Goal: Information Seeking & Learning: Learn about a topic

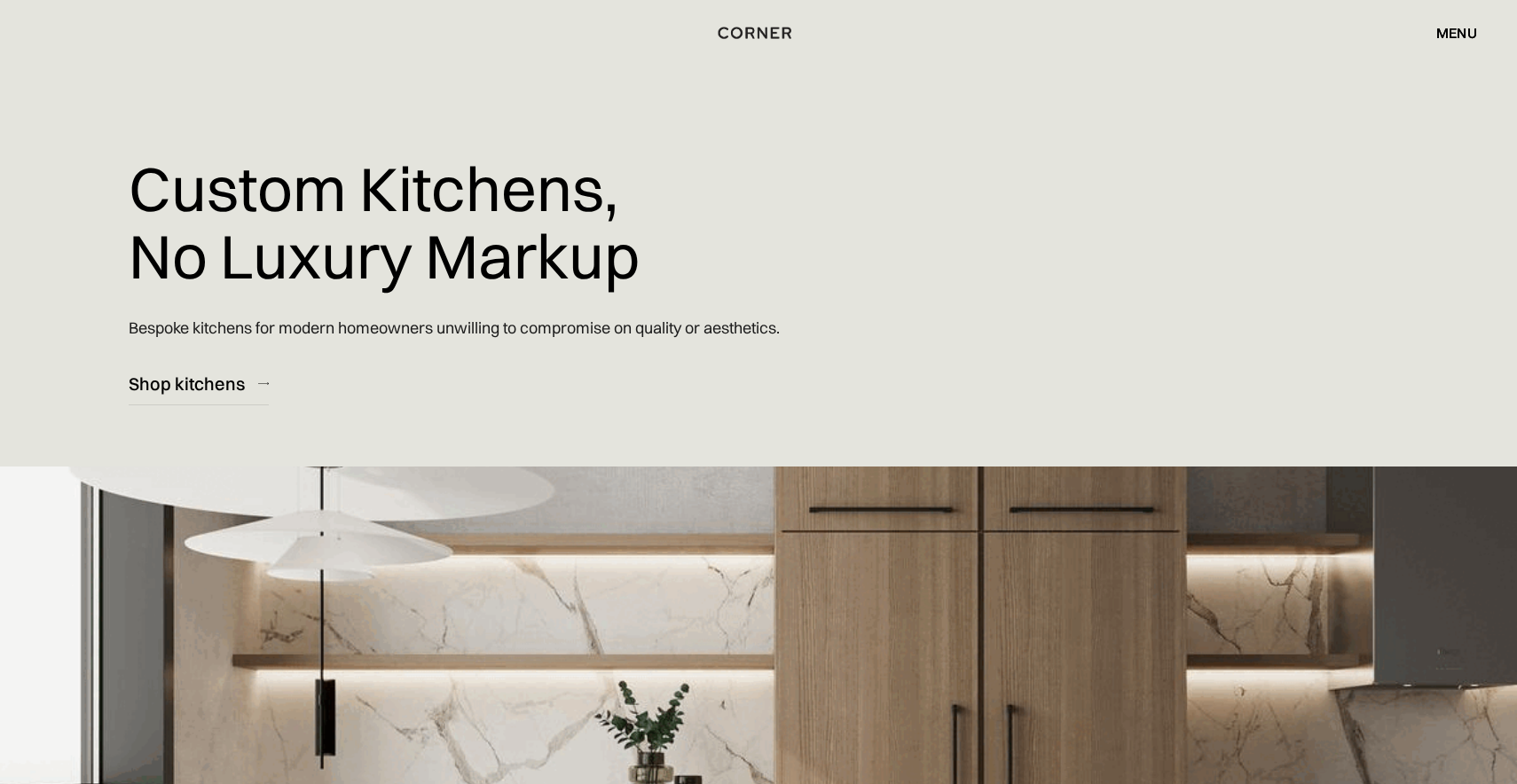
click at [1451, 31] on div "menu" at bounding box center [1456, 33] width 40 height 14
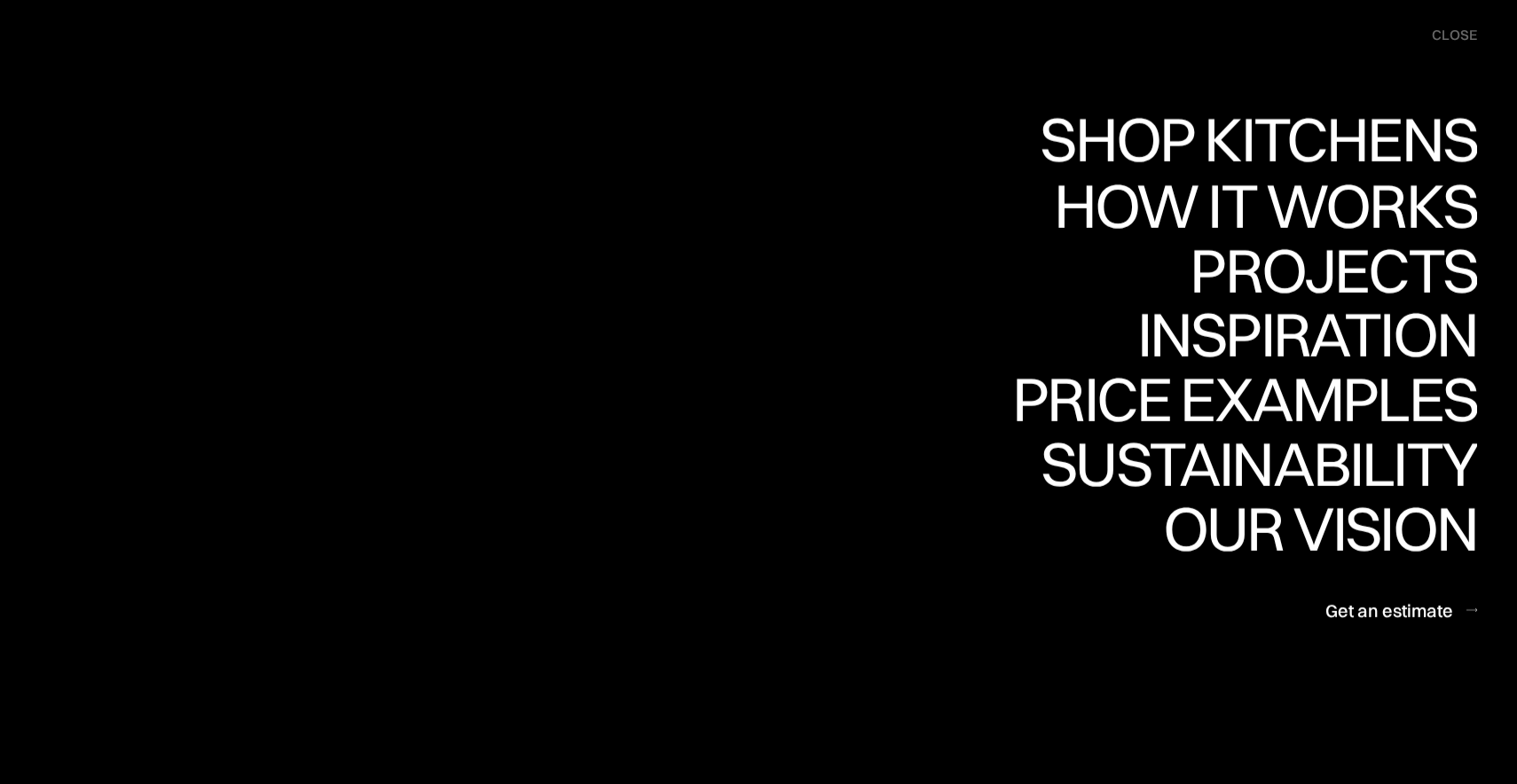
click at [1370, 121] on div "Shop Kitchens" at bounding box center [1254, 139] width 446 height 62
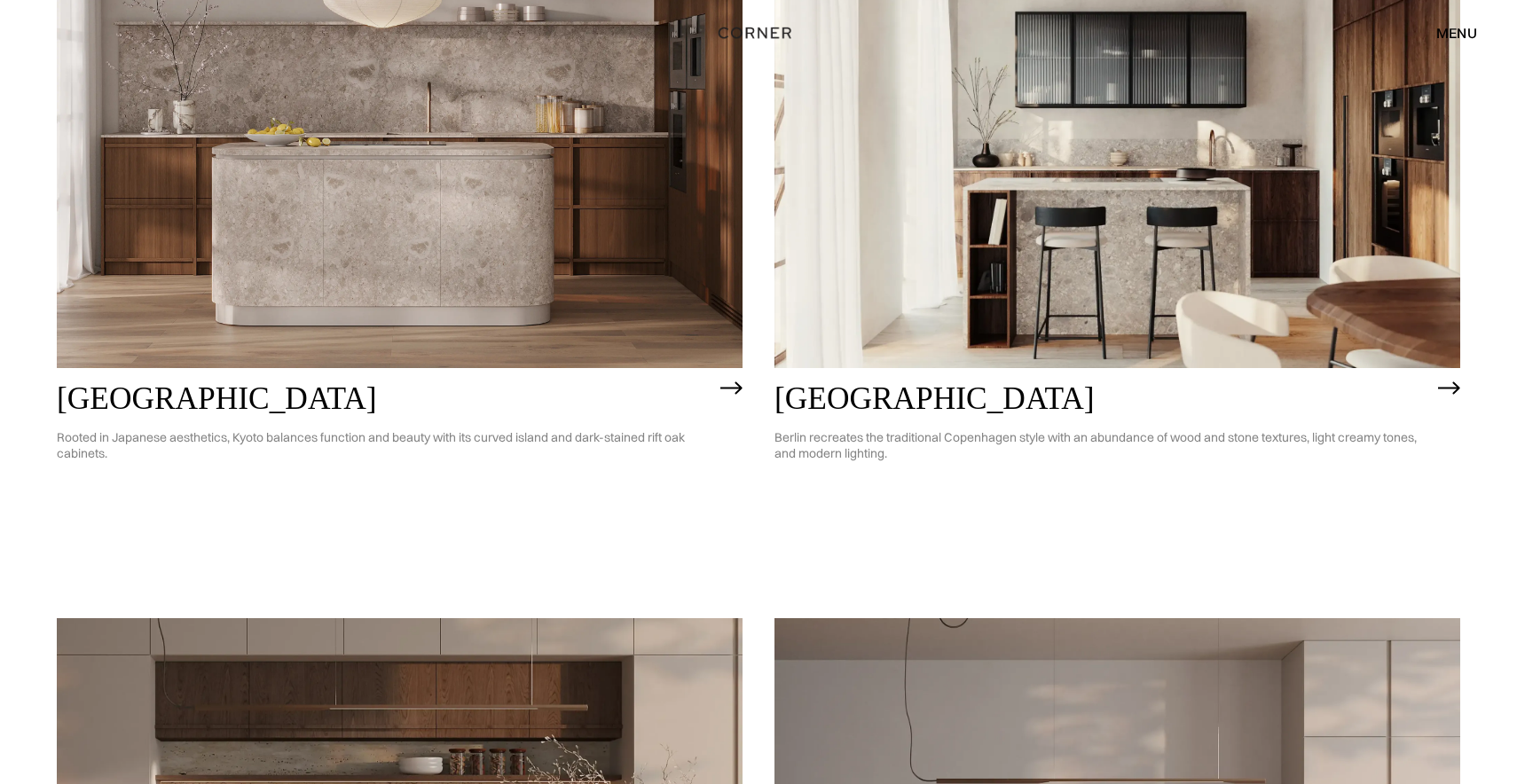
scroll to position [1200, 0]
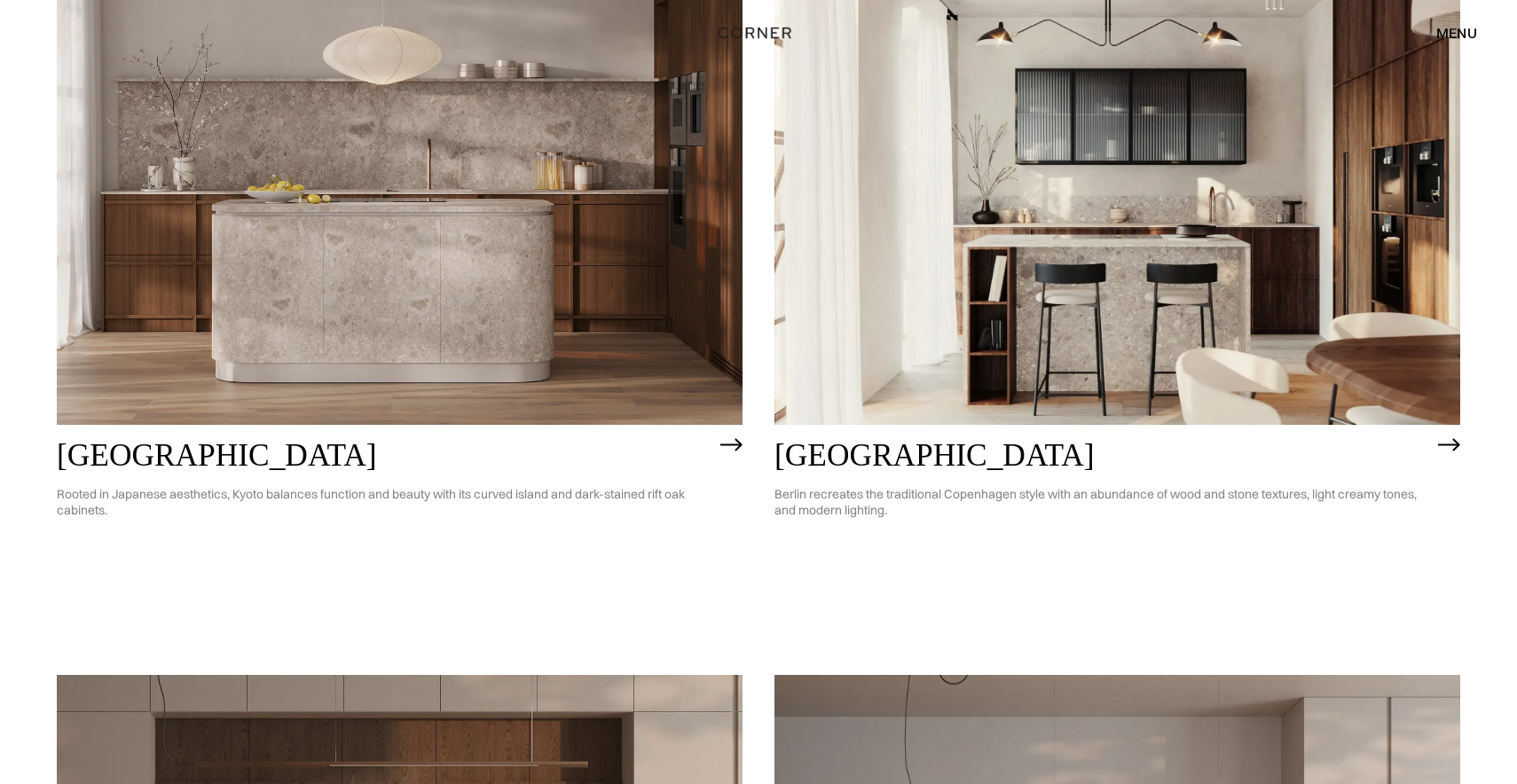
click at [524, 288] on img at bounding box center [399, 150] width 686 height 548
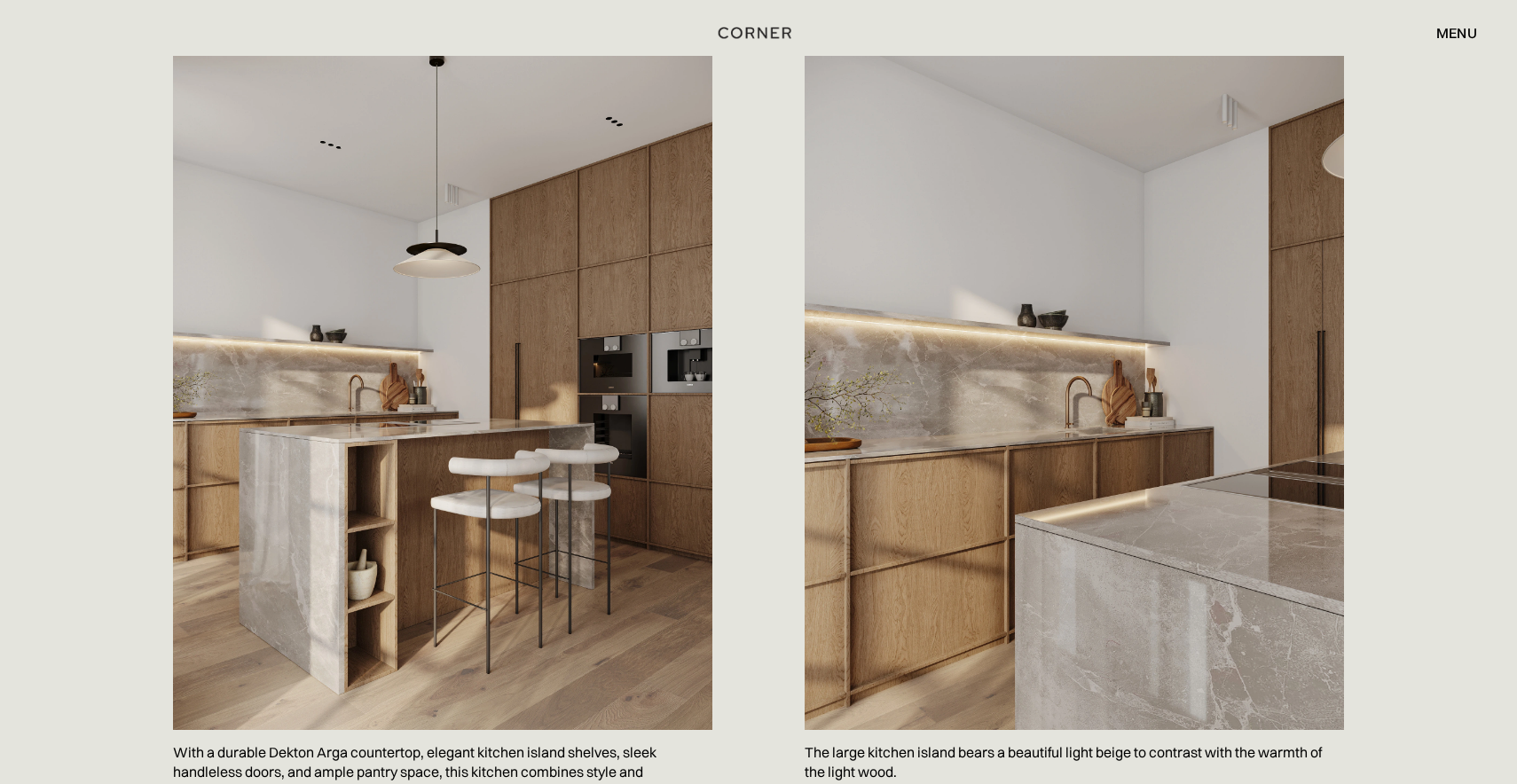
scroll to position [909, 0]
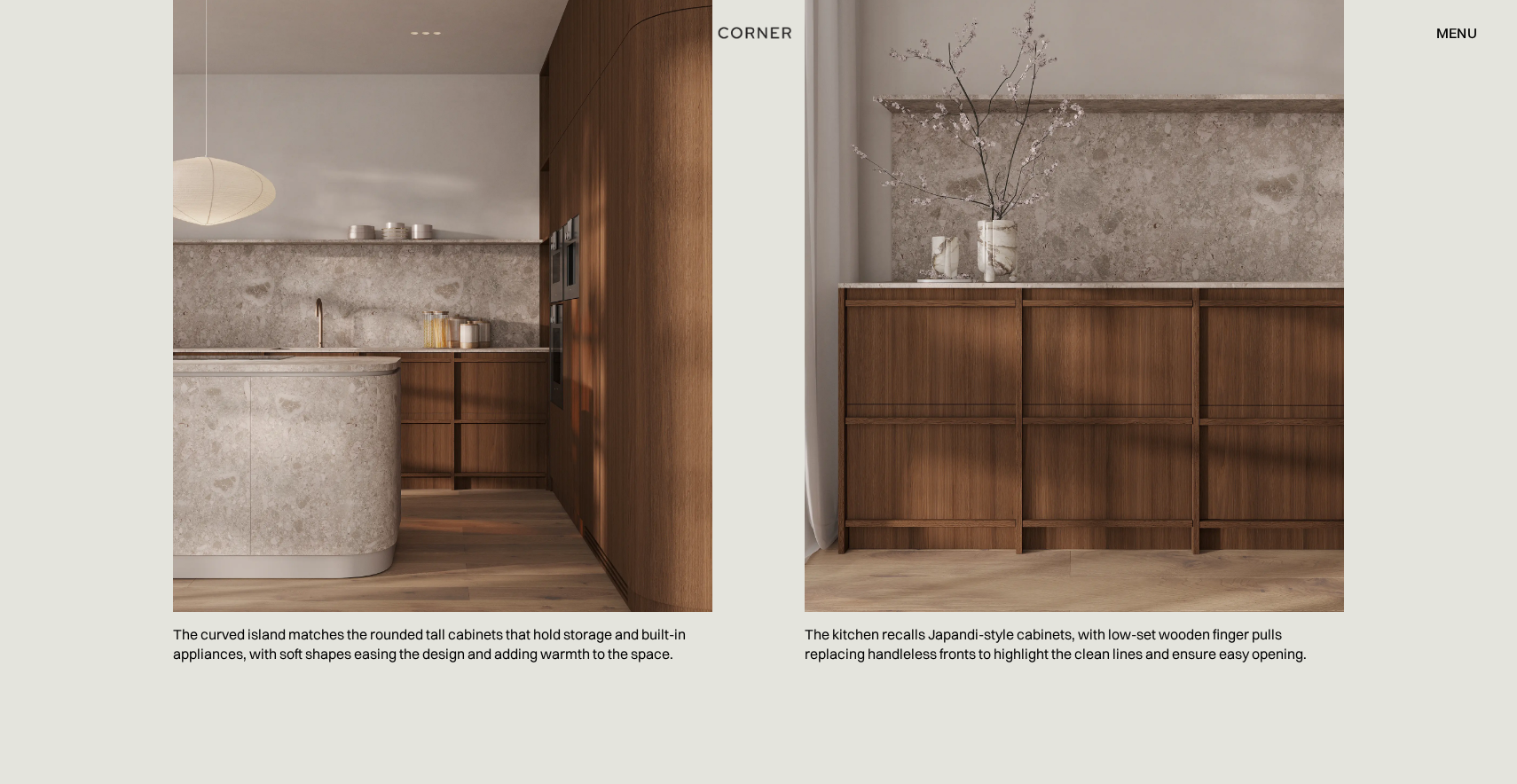
scroll to position [981, 0]
